Goal: Task Accomplishment & Management: Manage account settings

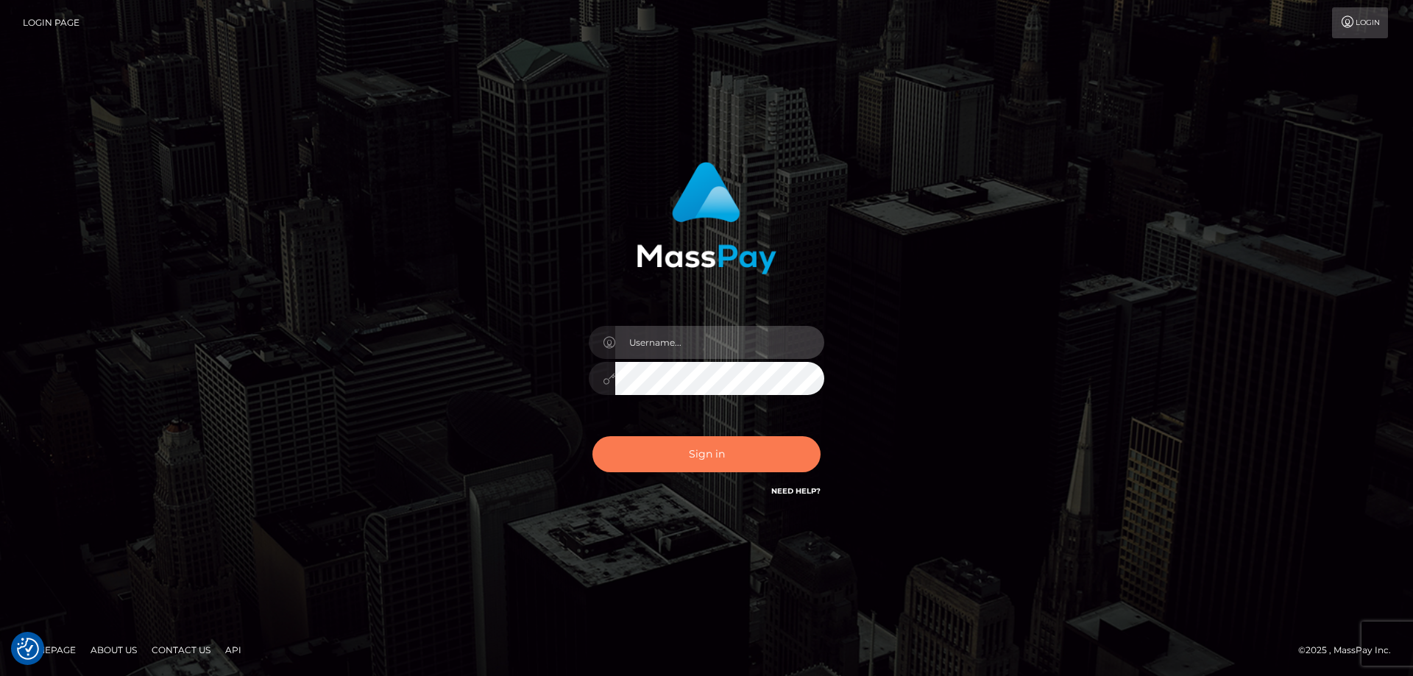
type input "tinekeb"
click at [701, 461] on button "Sign in" at bounding box center [706, 454] width 228 height 36
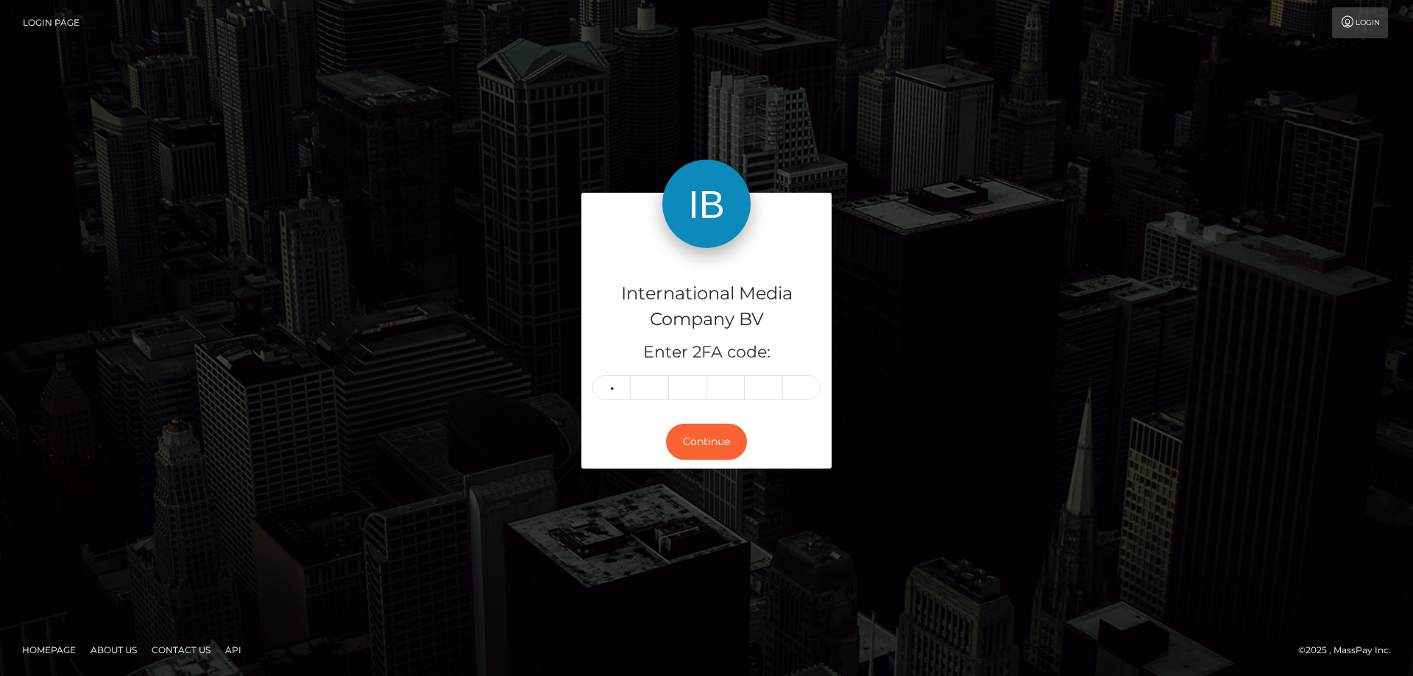
type input "7"
type input "3"
type input "9"
type input "2"
type input "6"
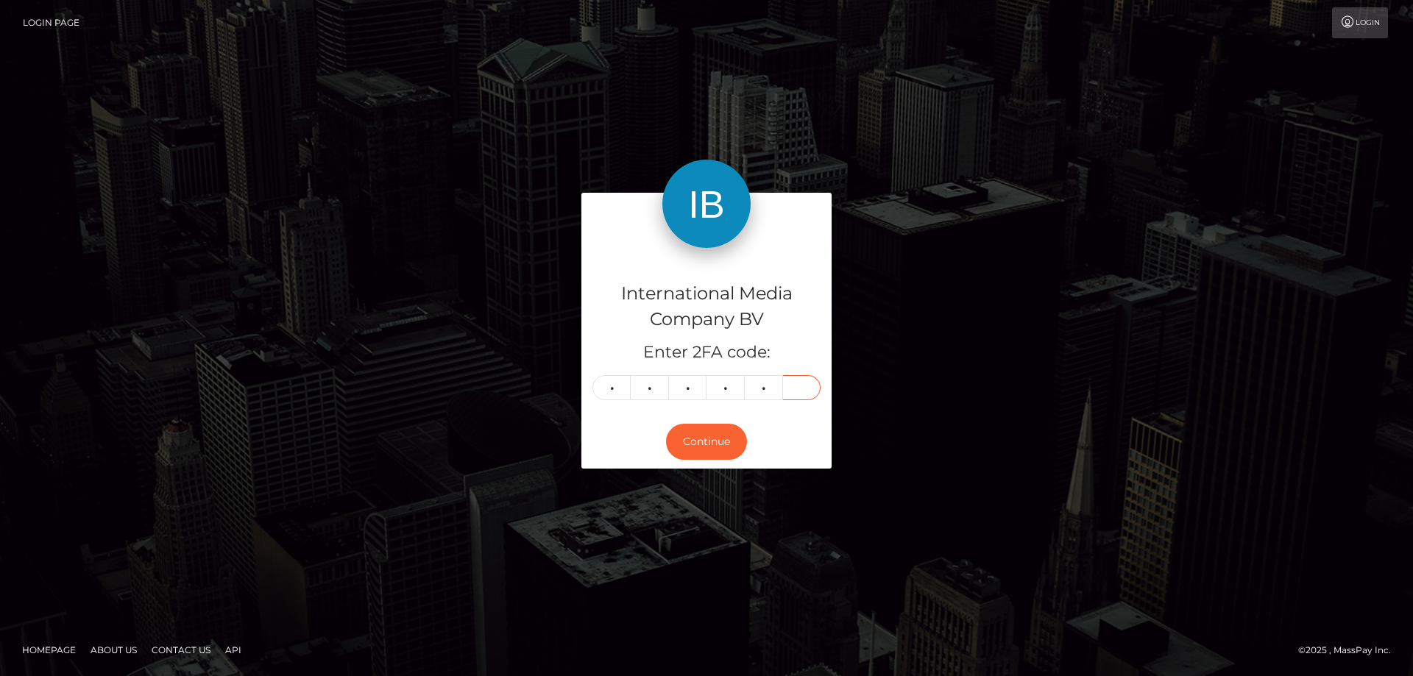
type input "9"
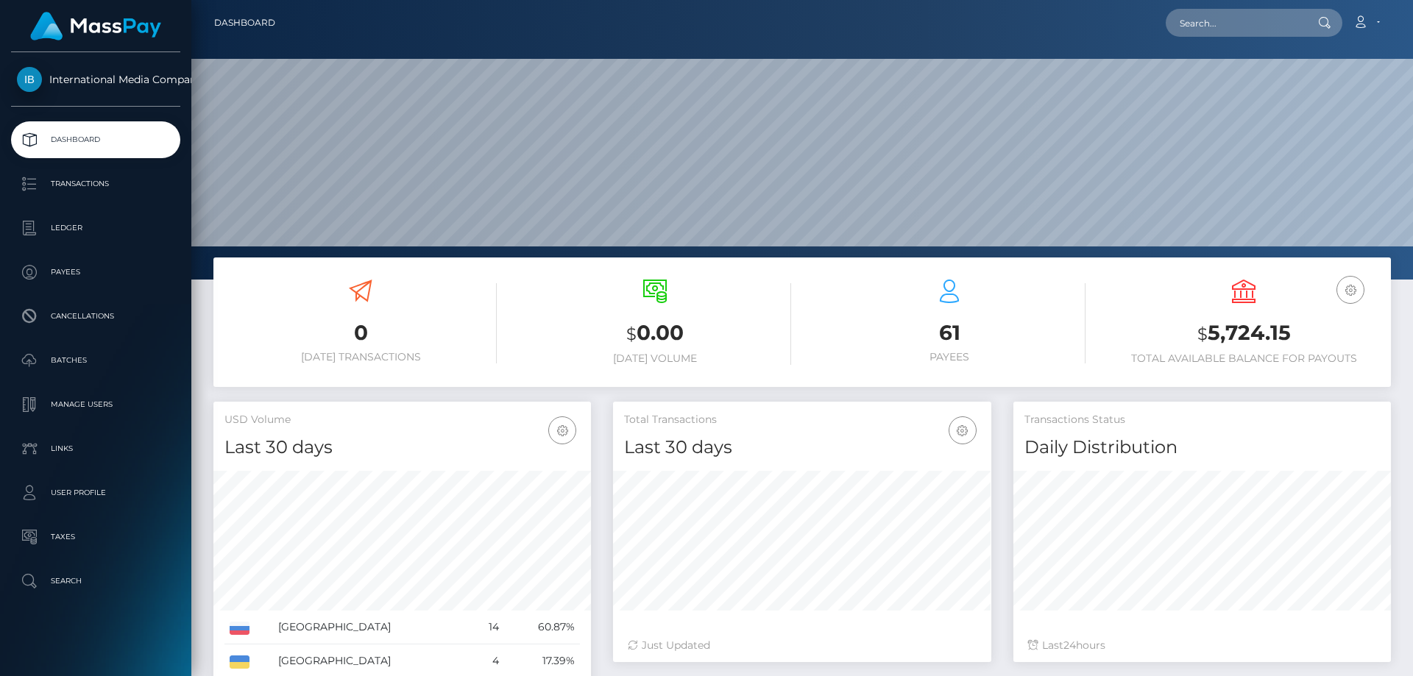
scroll to position [261, 378]
click at [62, 230] on p "Ledger" at bounding box center [95, 228] width 157 height 22
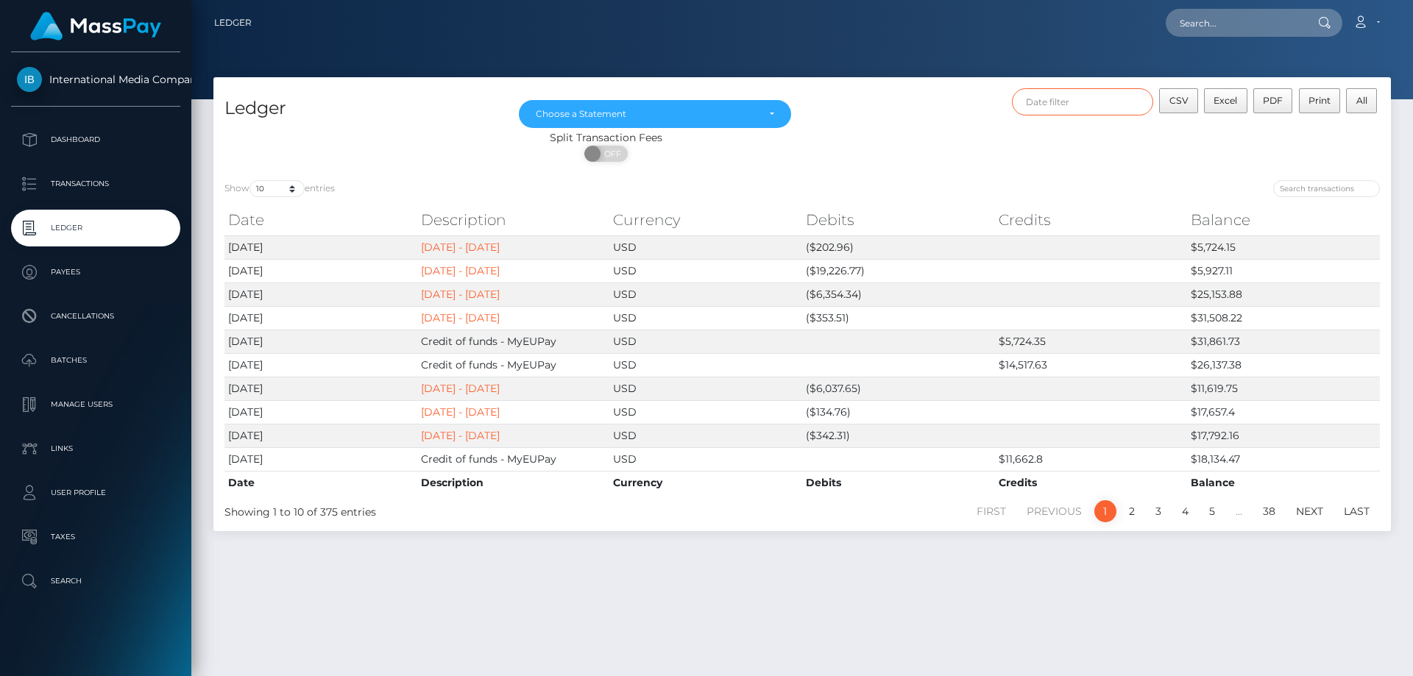
click at [1088, 103] on input "text" at bounding box center [1083, 101] width 142 height 27
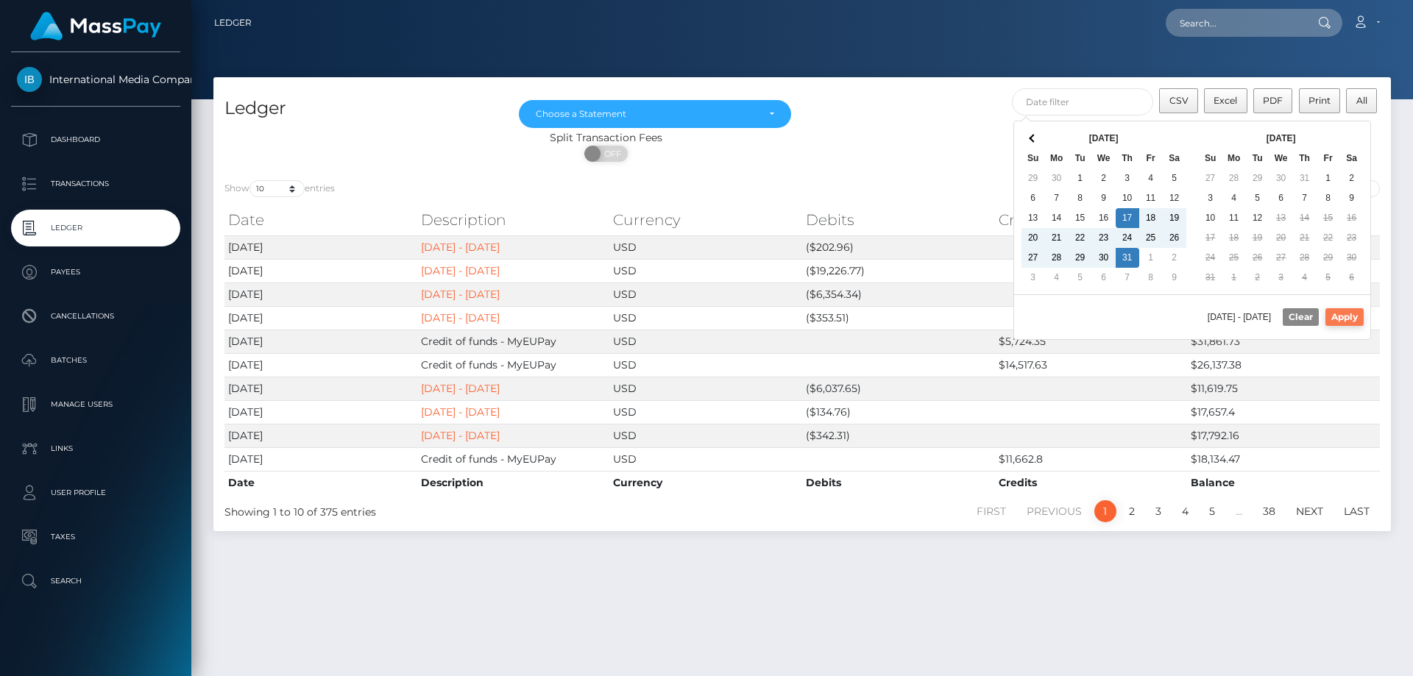
click at [1347, 316] on button "Apply" at bounding box center [1344, 317] width 38 height 18
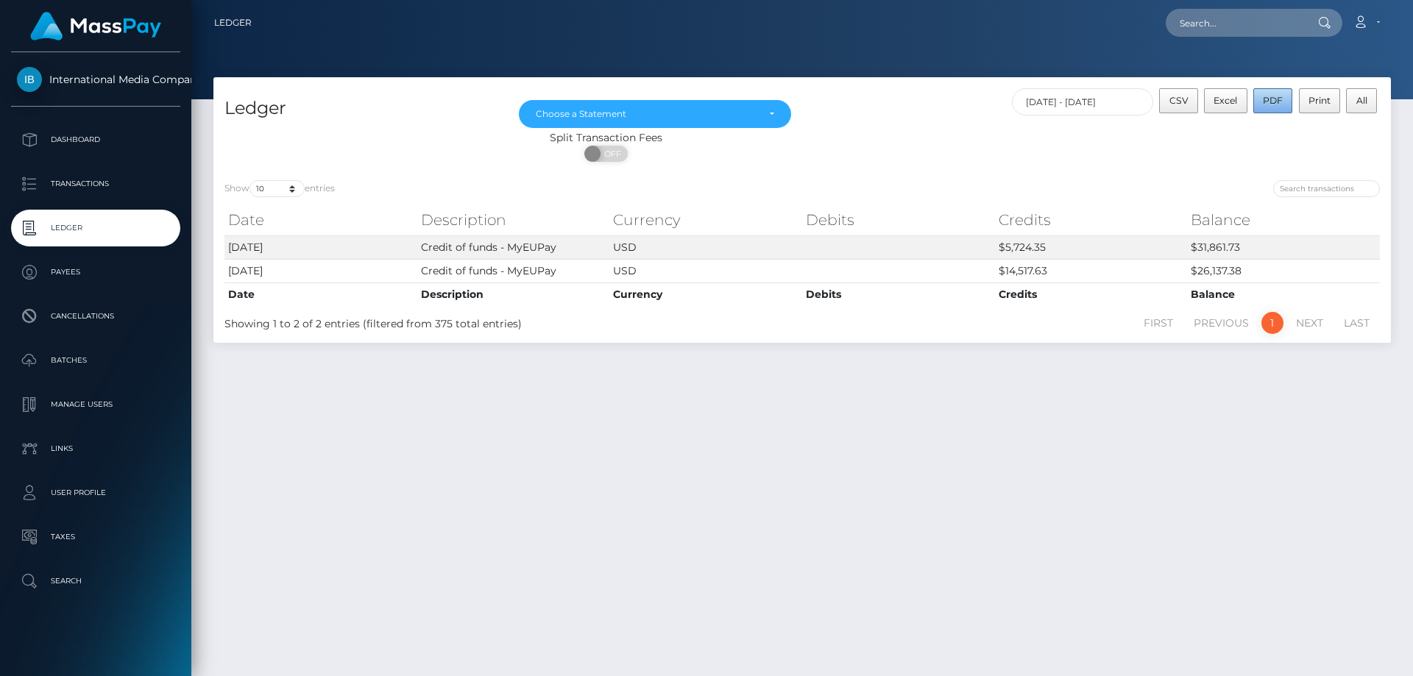
click at [1275, 96] on span "PDF" at bounding box center [1273, 100] width 20 height 11
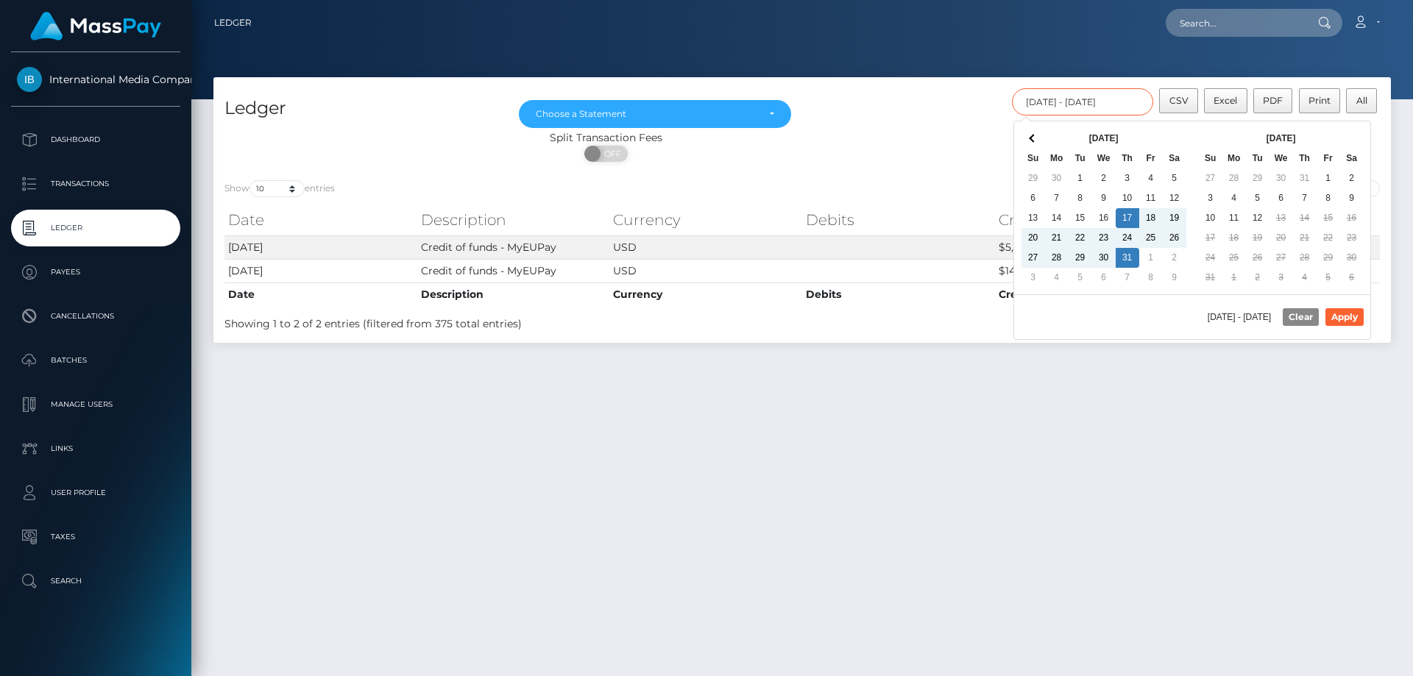
click at [1139, 99] on input "07/17/2025 - 07/31/2025" at bounding box center [1083, 101] width 142 height 27
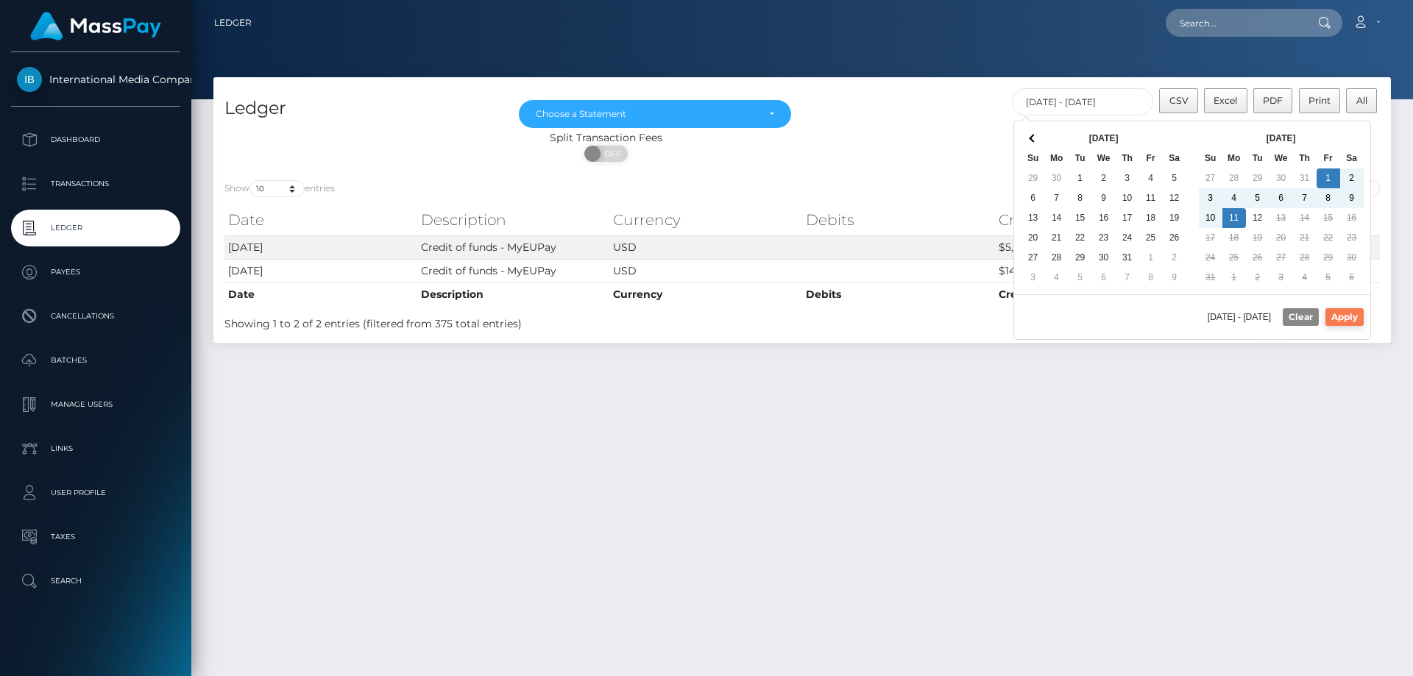
click at [1344, 314] on button "Apply" at bounding box center [1344, 317] width 38 height 18
type input "08/01/2025 - 08/11/2025"
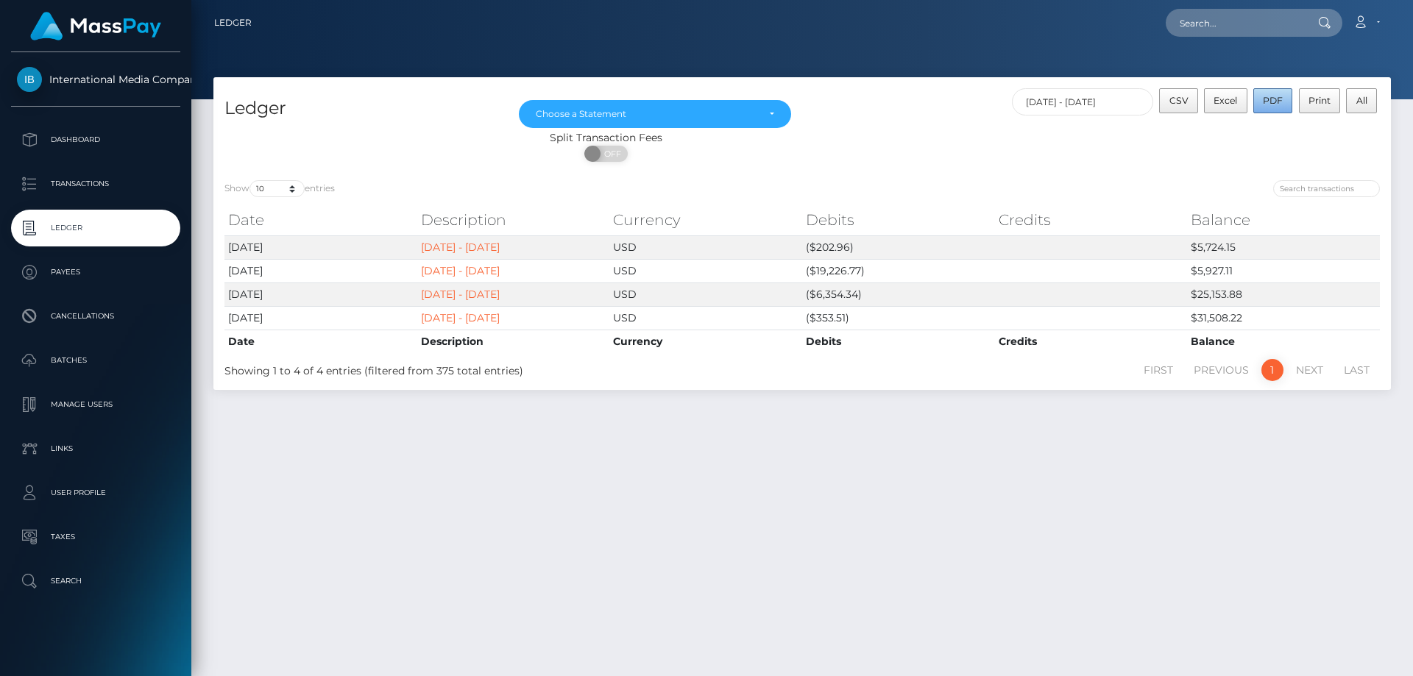
click at [1275, 98] on span "PDF" at bounding box center [1273, 100] width 20 height 11
click at [67, 137] on p "Dashboard" at bounding box center [95, 140] width 157 height 22
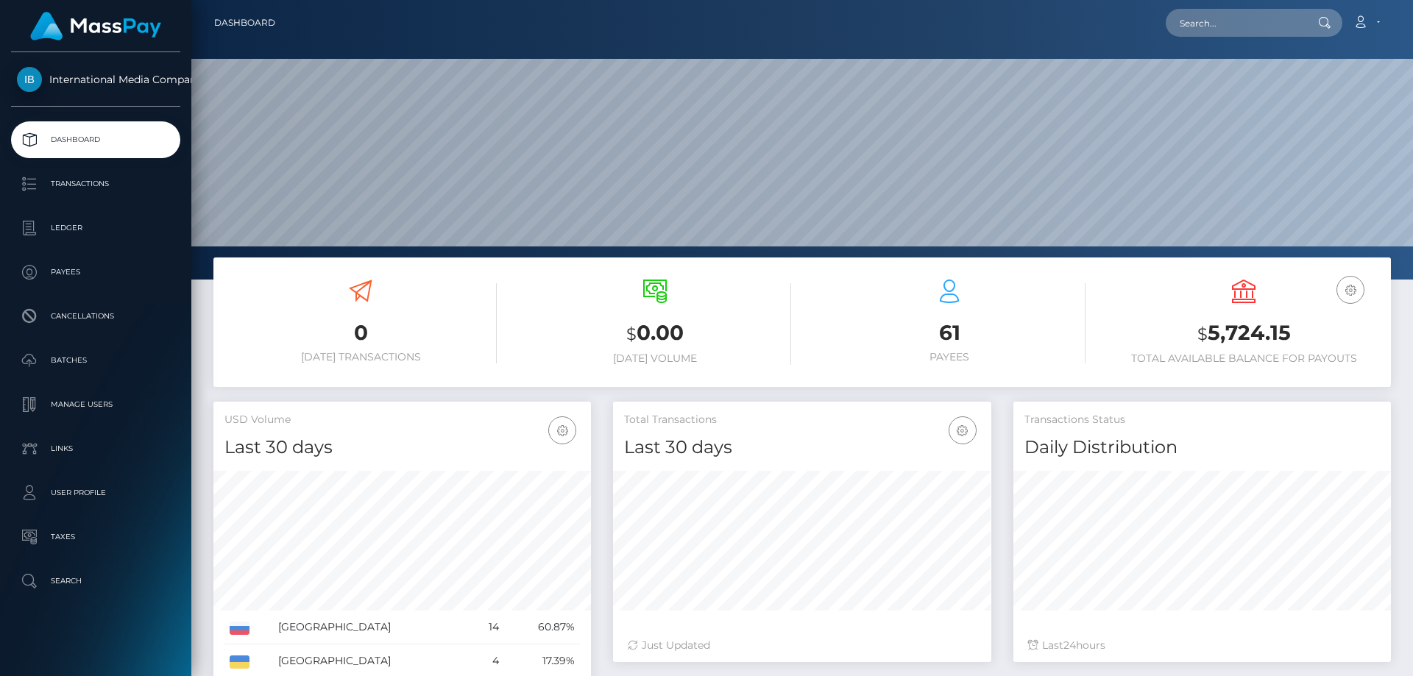
scroll to position [261, 378]
click at [1364, 23] on icon at bounding box center [1360, 22] width 15 height 12
click at [1311, 97] on link "Logout" at bounding box center [1331, 94] width 118 height 27
